Goal: Task Accomplishment & Management: Complete application form

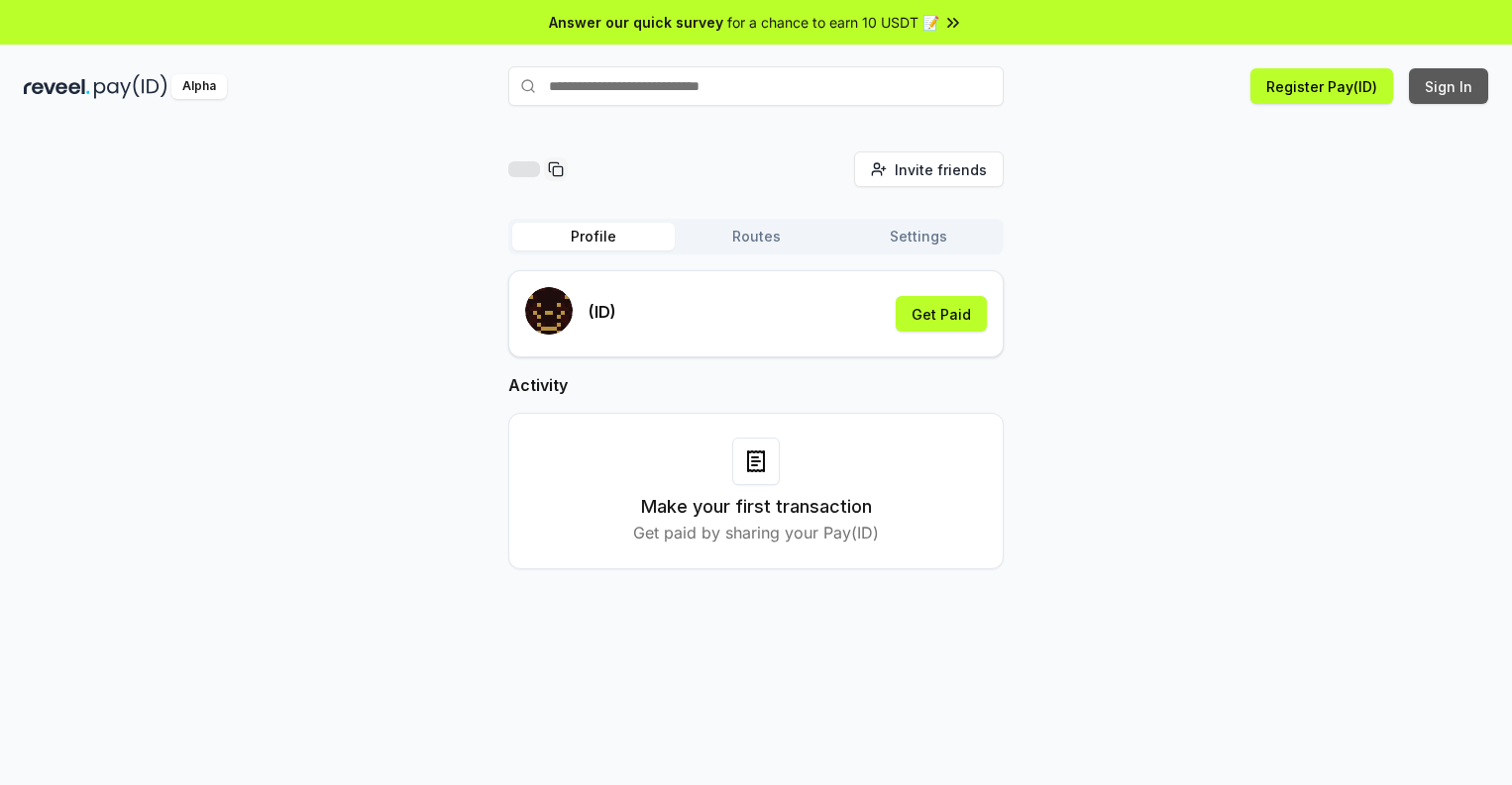
click at [1450, 86] on button "Sign In" at bounding box center [1449, 86] width 79 height 36
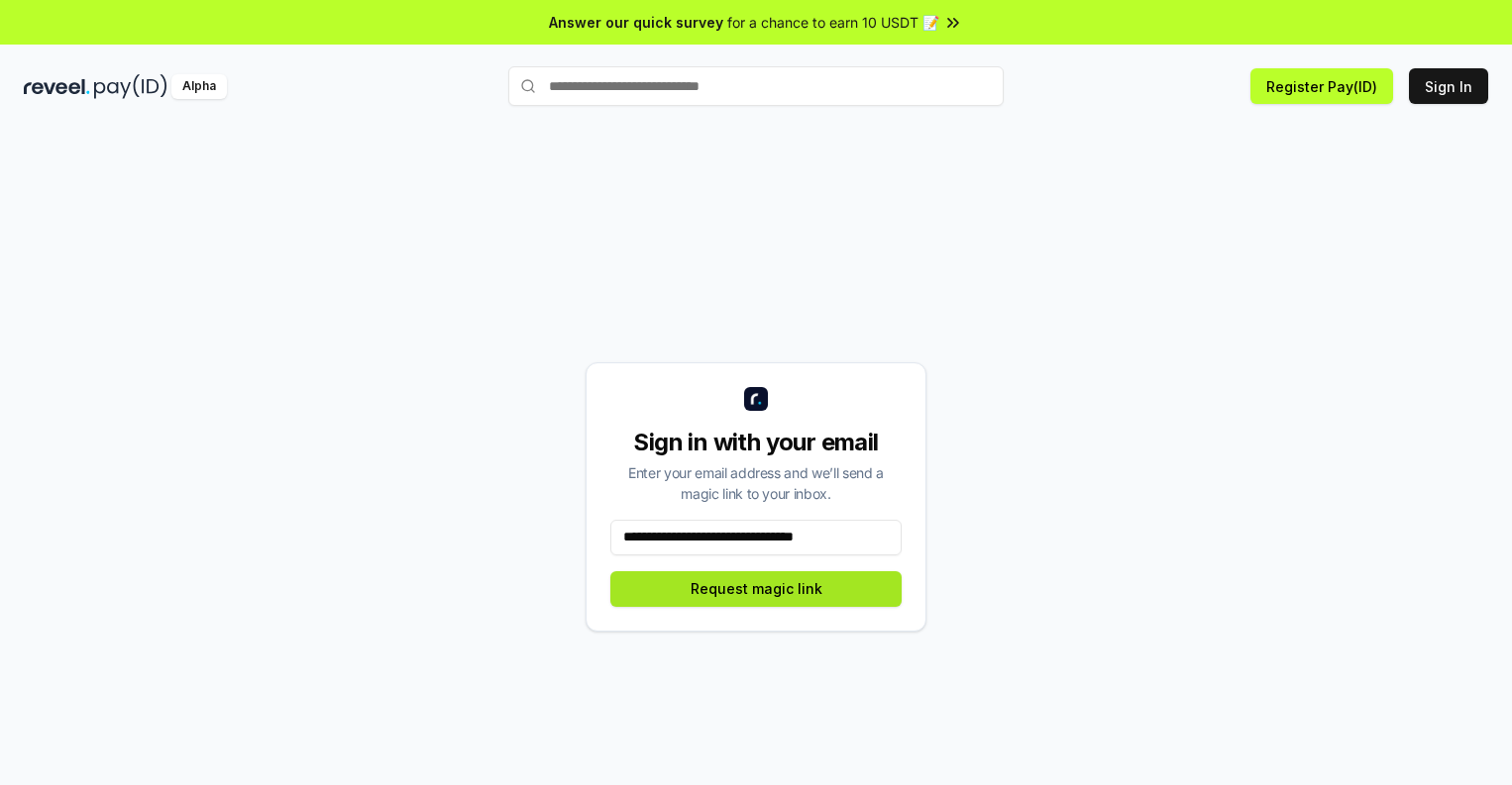
type input "**********"
click at [756, 588] on button "Request magic link" at bounding box center [756, 589] width 291 height 36
